Goal: Task Accomplishment & Management: Complete application form

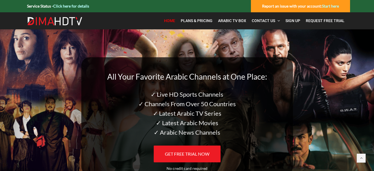
click at [185, 152] on span "GET FREE TRIAL NOW" at bounding box center [187, 153] width 45 height 5
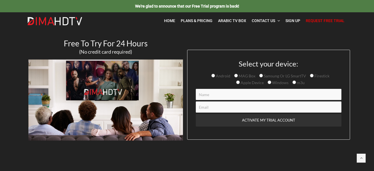
click at [215, 96] on input "Contact form" at bounding box center [269, 94] width 146 height 11
click at [218, 87] on div "Select your device: Android MAG Box Samsung Or LG SmartTV Firestick Apple Devic…" at bounding box center [269, 99] width 146 height 78
click at [217, 94] on input "Contact form" at bounding box center [269, 94] width 146 height 11
click at [217, 94] on input "[PERSON_NAME]" at bounding box center [269, 94] width 146 height 11
type input "[PERSON_NAME]"
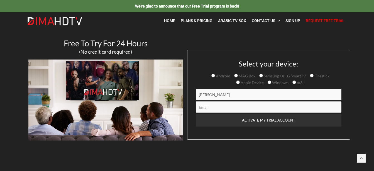
click at [208, 110] on input "Contact form" at bounding box center [269, 106] width 146 height 11
type input "[EMAIL_ADDRESS][DOMAIN_NAME]"
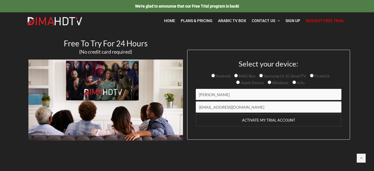
click at [264, 119] on input "ACTIVATE MY TRIAL ACCOUNT" at bounding box center [269, 120] width 146 height 13
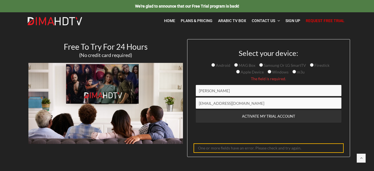
click at [262, 64] on input "Samsung Or LG SmartTV" at bounding box center [261, 65] width 4 height 4
radio input "true"
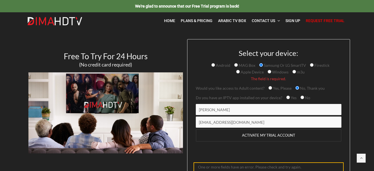
click at [241, 131] on input "ACTIVATE MY TRIAL ACCOUNT" at bounding box center [269, 135] width 146 height 13
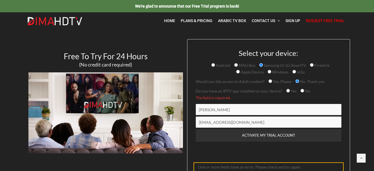
click at [269, 81] on input "Yes, Please" at bounding box center [271, 81] width 4 height 4
radio input "true"
click at [286, 91] on input "Yes" at bounding box center [288, 91] width 4 height 4
radio input "true"
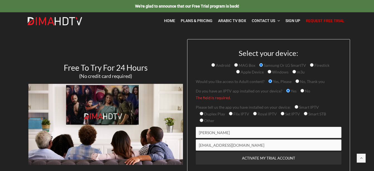
click at [200, 121] on input "Other" at bounding box center [202, 120] width 4 height 4
radio input "true"
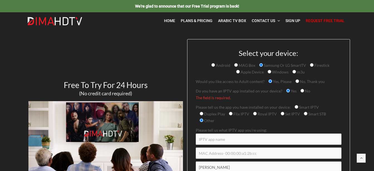
click at [219, 139] on input "Contact form" at bounding box center [269, 138] width 146 height 11
type input "Smarters pro"
click at [225, 156] on input "Contact form" at bounding box center [269, 152] width 146 height 11
click at [225, 151] on input "Contact form" at bounding box center [269, 152] width 146 height 11
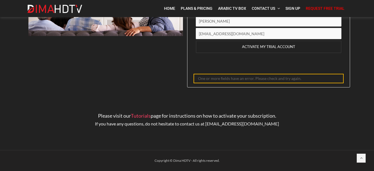
type input "Smarters pro"
click at [253, 46] on input "ACTIVATE MY TRIAL ACCOUNT" at bounding box center [269, 46] width 146 height 13
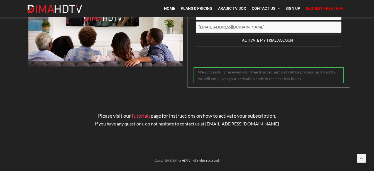
scroll to position [70, 0]
